Goal: Task Accomplishment & Management: Manage account settings

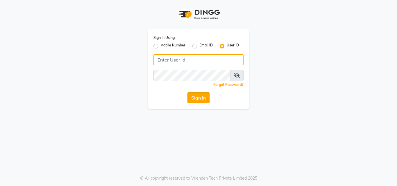
type input "ashish@123"
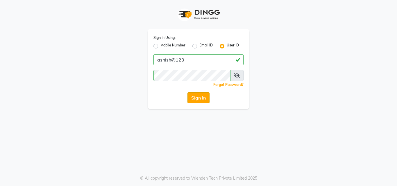
click at [199, 96] on button "Sign In" at bounding box center [199, 97] width 22 height 11
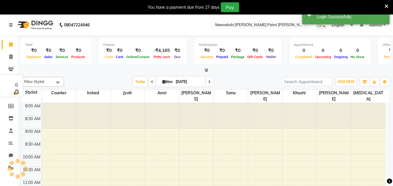
select select "en"
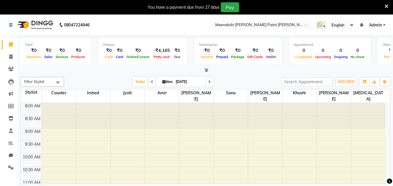
click at [204, 70] on icon at bounding box center [206, 70] width 4 height 4
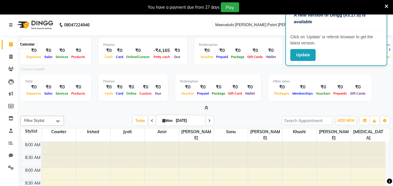
click at [9, 43] on icon at bounding box center [11, 44] width 4 height 4
click at [12, 58] on icon at bounding box center [10, 57] width 3 height 4
select select "service"
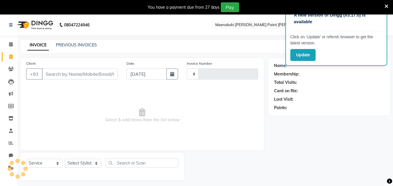
scroll to position [1, 0]
type input "0397"
select select "8161"
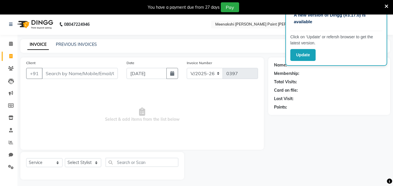
click at [385, 10] on div at bounding box center [386, 7] width 4 height 10
click at [97, 159] on select "Select Stylist amir counter [PERSON_NAME] [PERSON_NAME] [PERSON_NAME] [MEDICAL_…" at bounding box center [83, 162] width 36 height 9
select select "78919"
click at [65, 158] on select "Select Stylist amir counter [PERSON_NAME] [PERSON_NAME] [PERSON_NAME] [MEDICAL_…" at bounding box center [83, 162] width 36 height 9
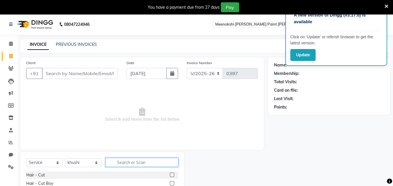
click at [141, 163] on input "text" at bounding box center [142, 162] width 73 height 9
type input "the"
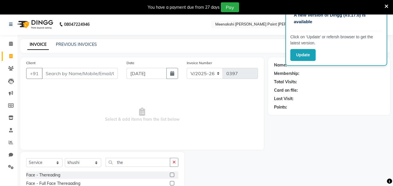
click at [172, 177] on label at bounding box center [172, 175] width 4 height 4
click at [172, 177] on input "checkbox" at bounding box center [172, 176] width 4 height 4
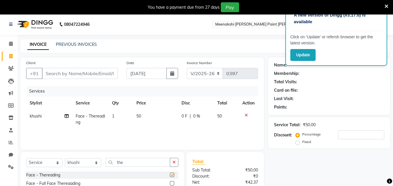
checkbox input "false"
click at [115, 116] on td "1" at bounding box center [120, 119] width 24 height 19
select select "78919"
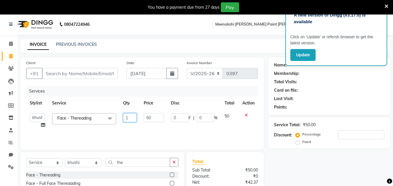
drag, startPoint x: 129, startPoint y: 114, endPoint x: 131, endPoint y: 124, distance: 11.1
click at [131, 124] on td "1" at bounding box center [129, 121] width 21 height 22
type input "3"
type input "2"
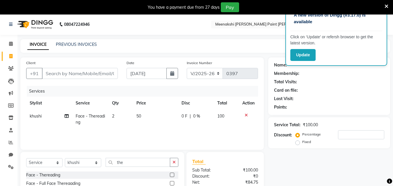
click at [248, 127] on td at bounding box center [248, 119] width 19 height 19
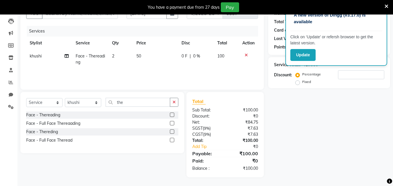
scroll to position [0, 0]
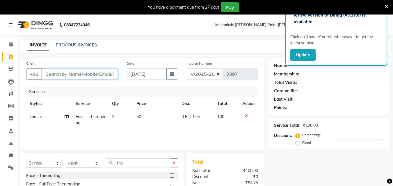
click at [91, 73] on input "Client" at bounding box center [80, 74] width 76 height 11
click at [106, 76] on input "Client" at bounding box center [80, 74] width 76 height 11
type input "8"
type input "0"
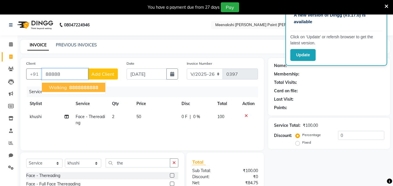
click at [68, 87] on ngb-highlight "88888 88888" at bounding box center [83, 88] width 30 height 6
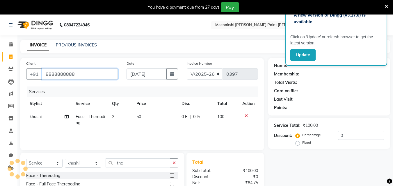
type input "8888888888"
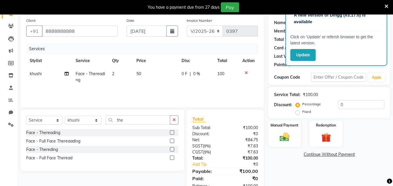
scroll to position [58, 0]
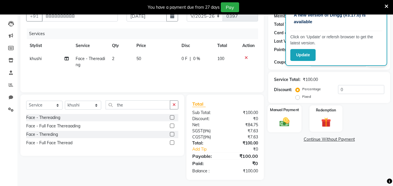
click at [286, 125] on img at bounding box center [284, 122] width 16 height 12
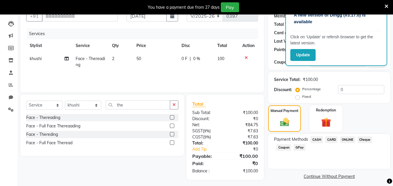
click at [351, 139] on span "ONLINE" at bounding box center [347, 140] width 15 height 7
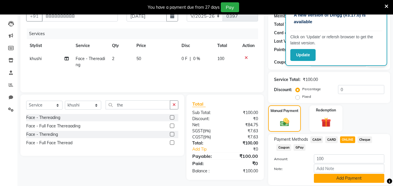
click at [343, 177] on button "Add Payment" at bounding box center [349, 178] width 70 height 9
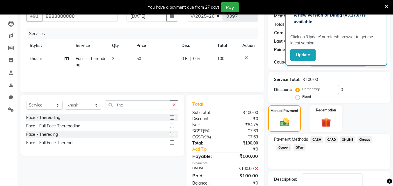
scroll to position [94, 0]
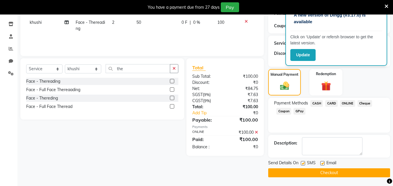
click at [343, 172] on button "Checkout" at bounding box center [329, 173] width 122 height 9
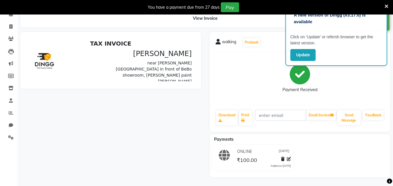
scroll to position [63, 0]
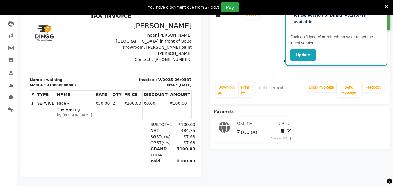
click at [11, 11] on div "You have a payment due from 27 days Pay" at bounding box center [193, 7] width 382 height 10
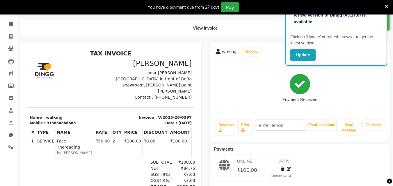
scroll to position [0, 0]
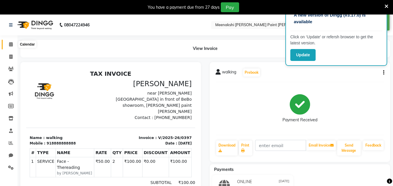
click at [12, 46] on icon at bounding box center [11, 44] width 4 height 4
